Goal: Obtain resource: Obtain resource

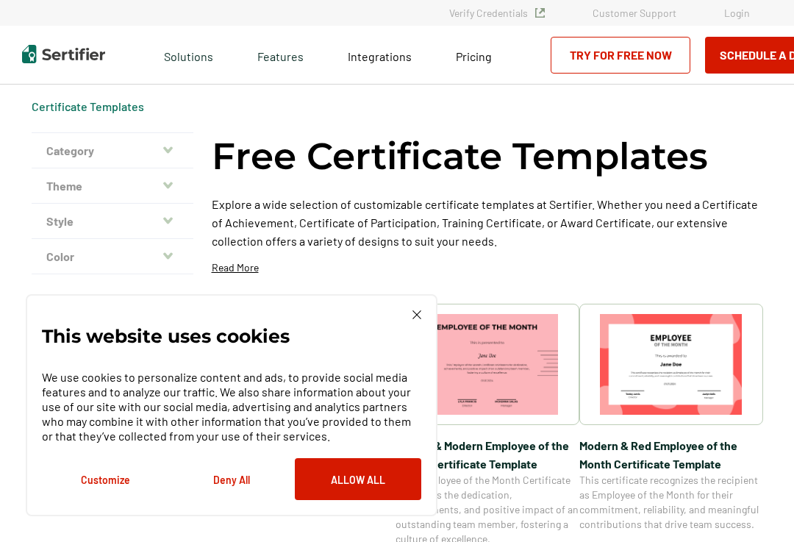
click at [427, 312] on div "This website uses cookies We use cookies to personalize content and ads, to pro…" at bounding box center [231, 405] width 411 height 222
click at [417, 319] on img at bounding box center [416, 314] width 9 height 9
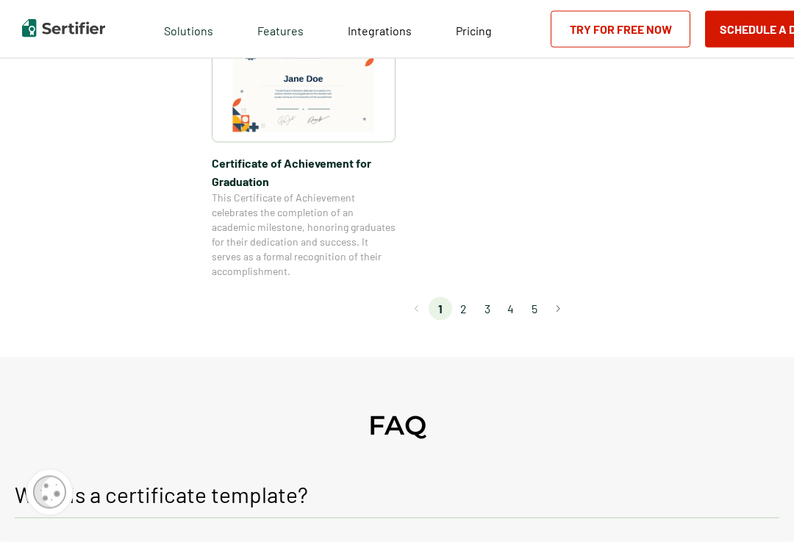
click at [563, 305] on button "Go to next page" at bounding box center [558, 309] width 24 height 24
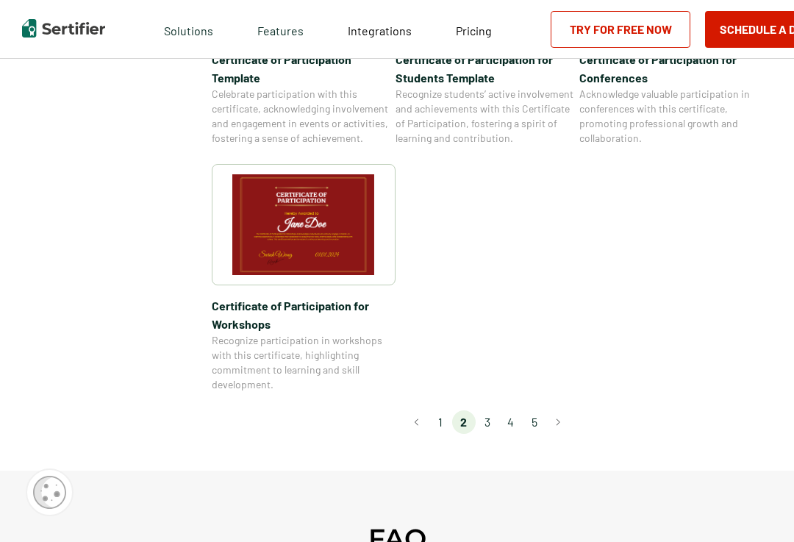
scroll to position [1247, 0]
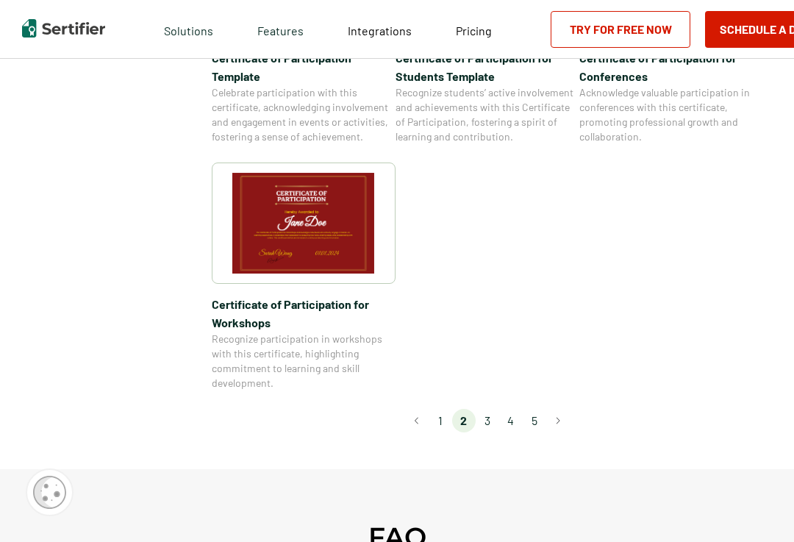
click at [565, 409] on button "Go to next page" at bounding box center [558, 421] width 24 height 24
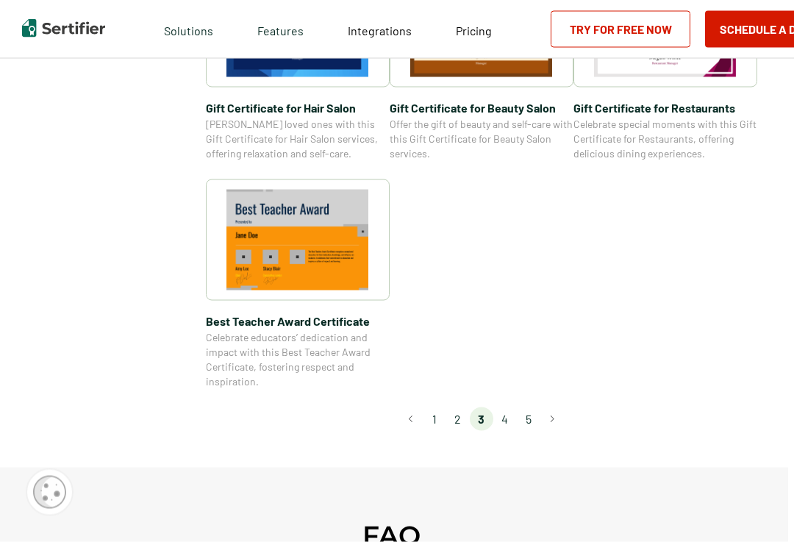
scroll to position [1080, 6]
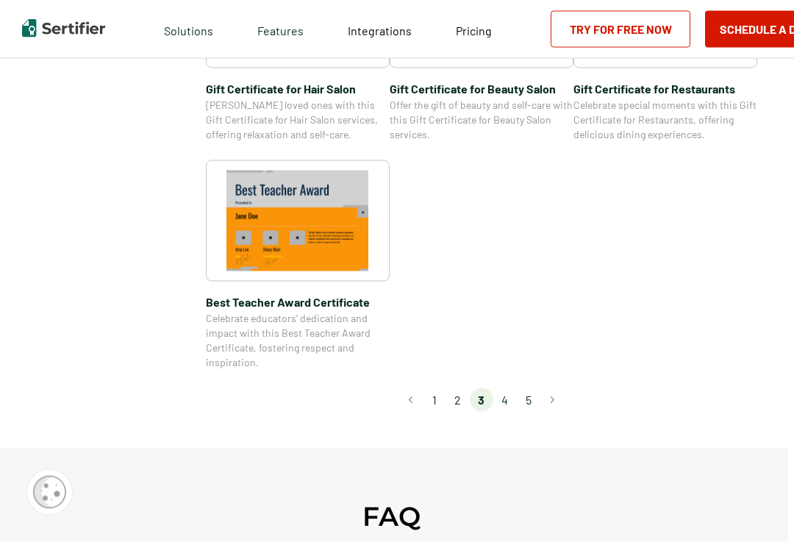
click at [508, 400] on li "4" at bounding box center [505, 400] width 24 height 24
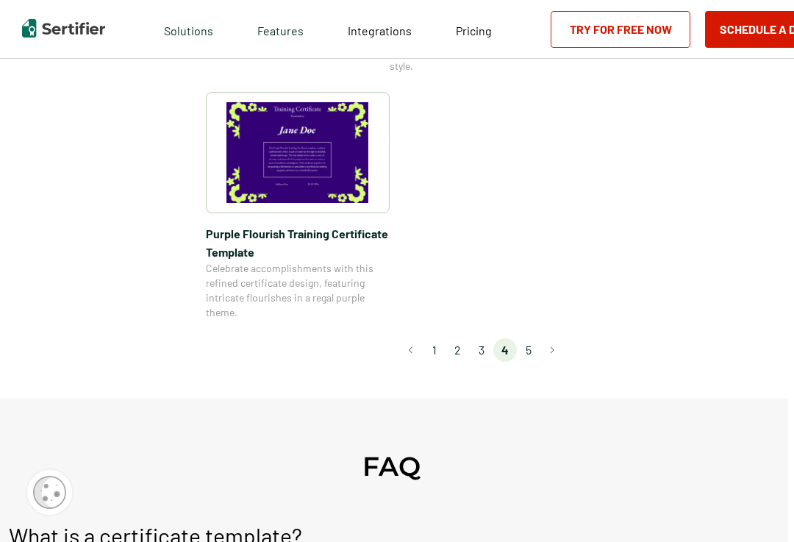
scroll to position [1177, 6]
click at [526, 351] on li "5" at bounding box center [529, 351] width 24 height 24
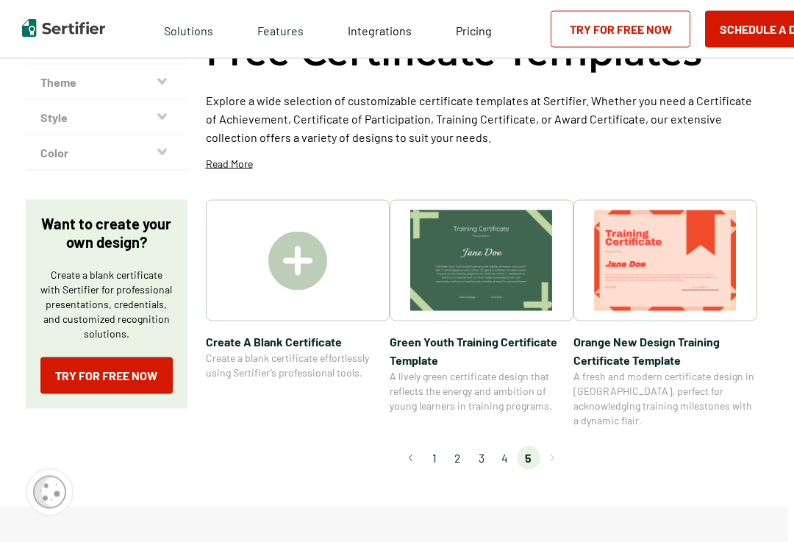
scroll to position [105, 6]
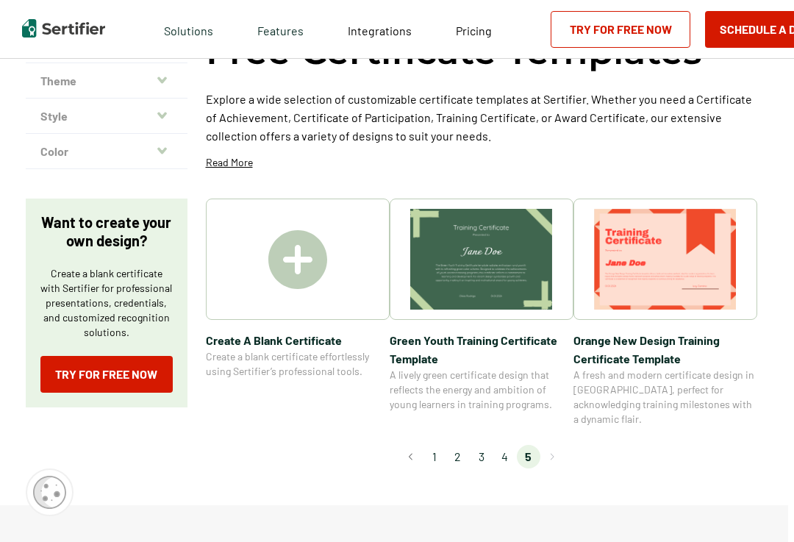
click at [292, 272] on img at bounding box center [297, 259] width 59 height 59
click at [308, 270] on img at bounding box center [297, 259] width 59 height 59
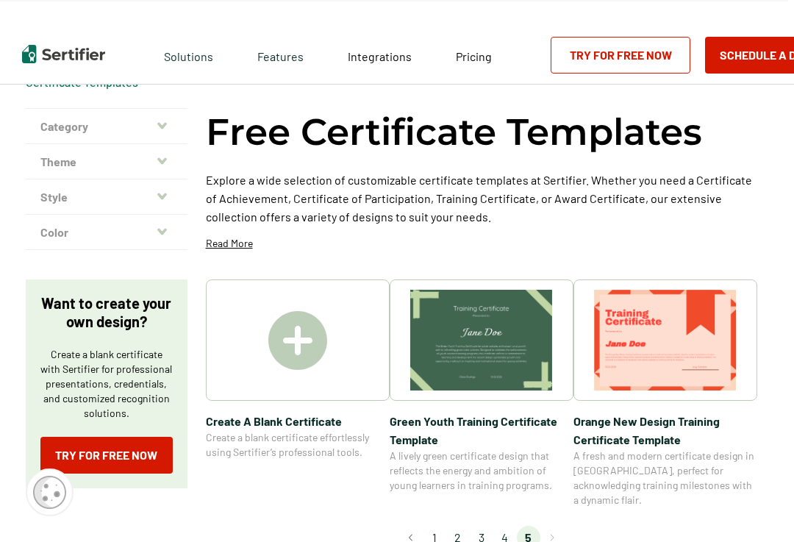
scroll to position [0, 6]
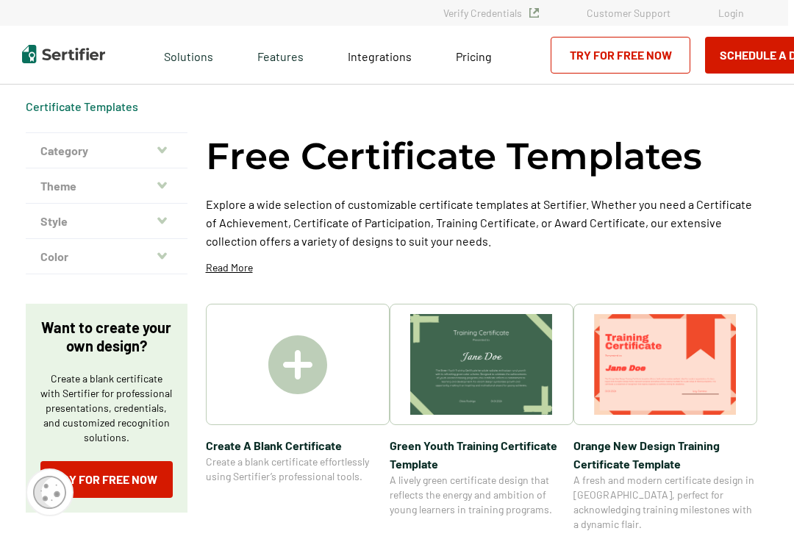
click at [95, 253] on button "Color" at bounding box center [107, 256] width 162 height 35
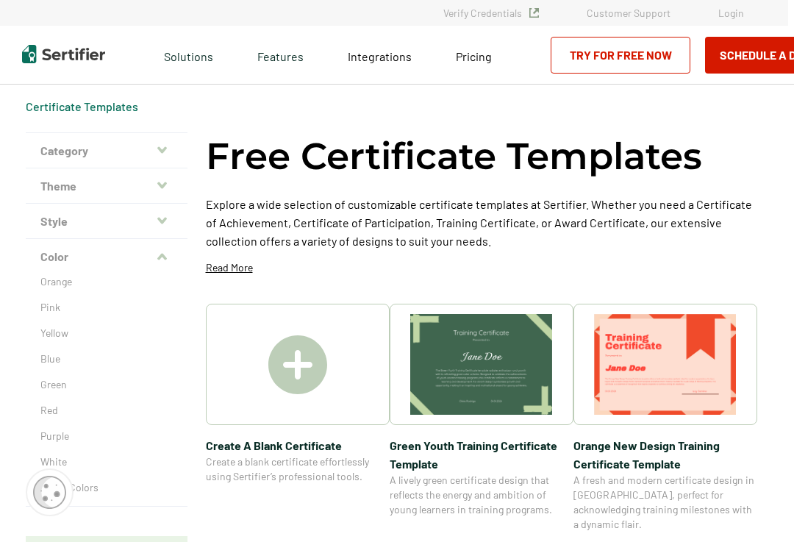
click at [93, 284] on p "Orange" at bounding box center [106, 281] width 132 height 15
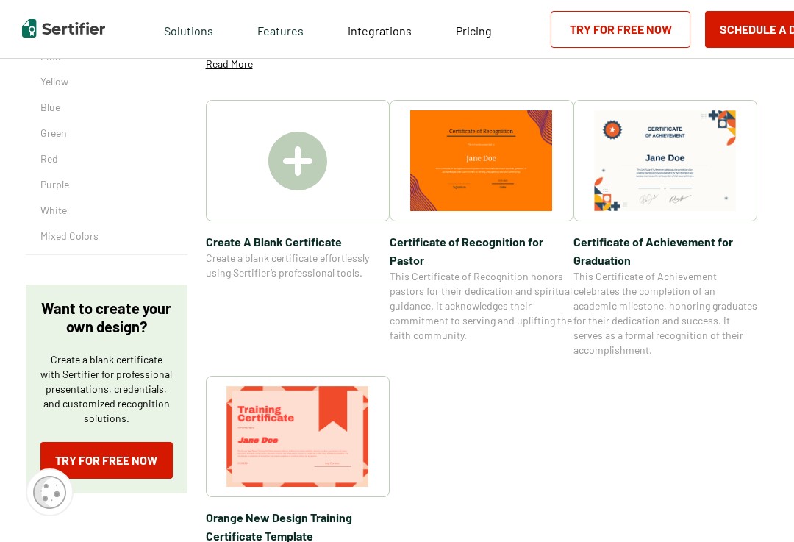
scroll to position [250, 6]
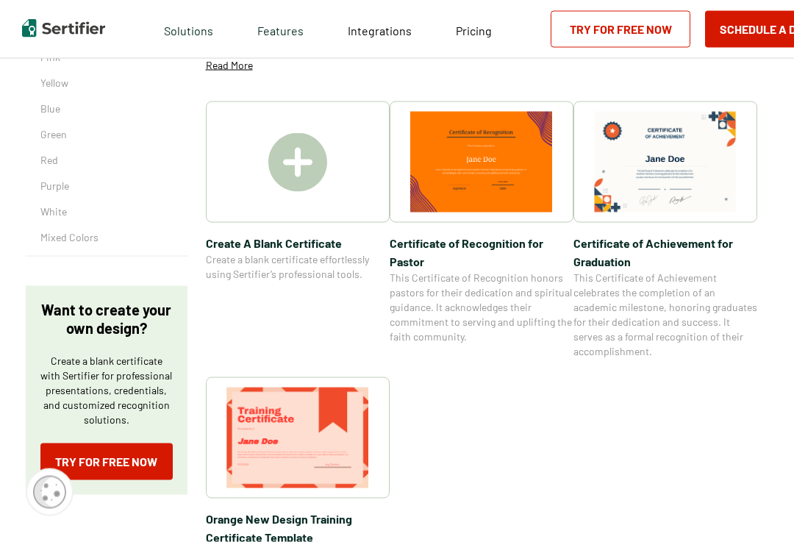
click at [663, 158] on img at bounding box center [665, 162] width 143 height 101
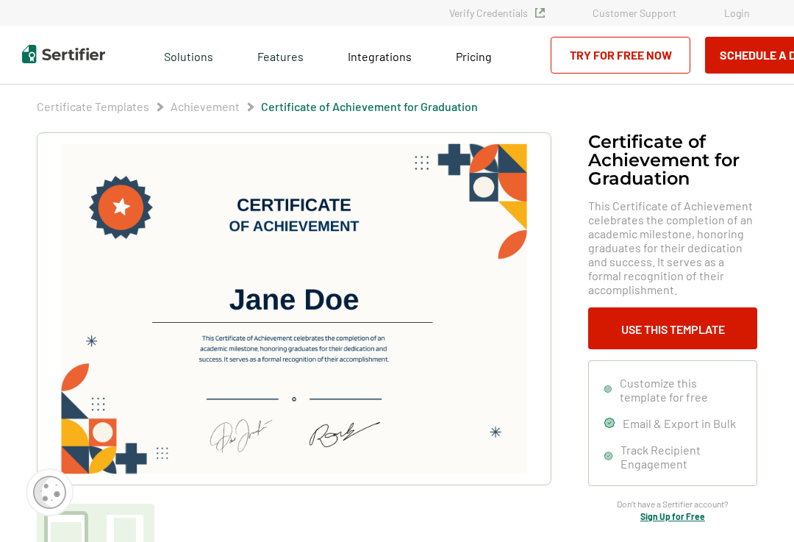
click at [652, 322] on button "Use This Template" at bounding box center [672, 328] width 169 height 42
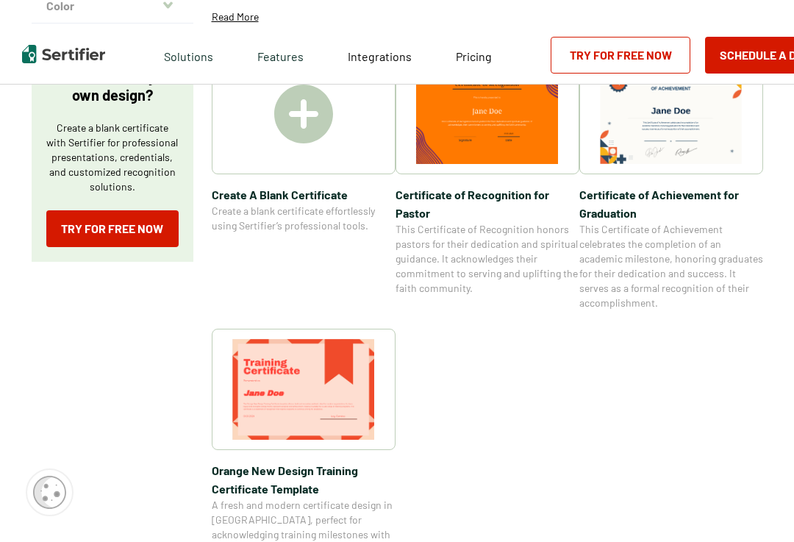
scroll to position [0, 6]
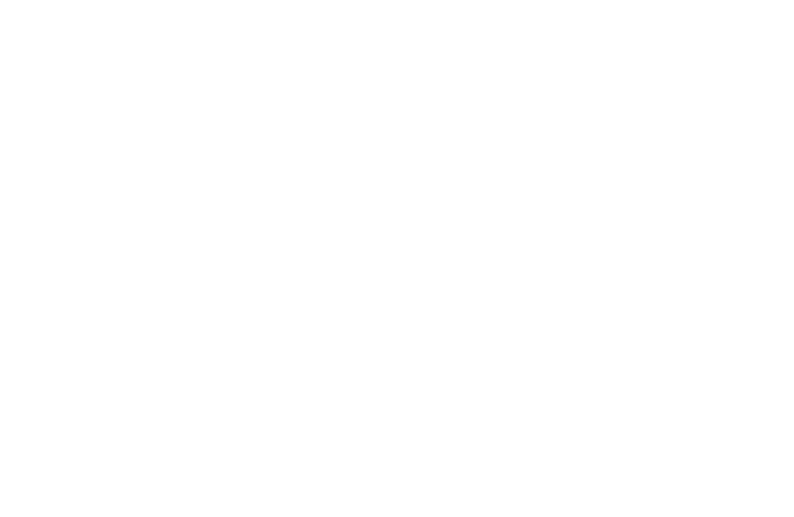
click at [417, 4] on div at bounding box center [397, 258] width 794 height 517
